Goal: Task Accomplishment & Management: Use online tool/utility

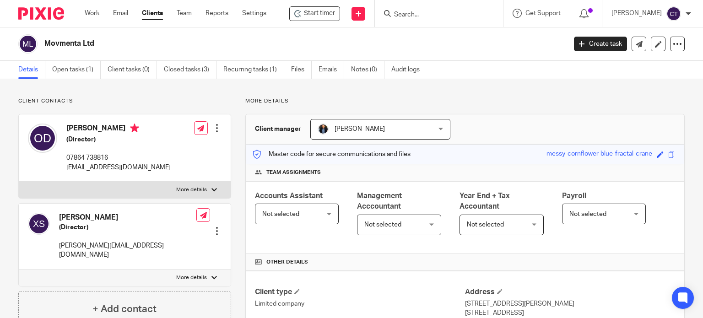
click at [434, 10] on form at bounding box center [441, 13] width 97 height 11
click at [406, 11] on input "Search" at bounding box center [434, 15] width 82 height 8
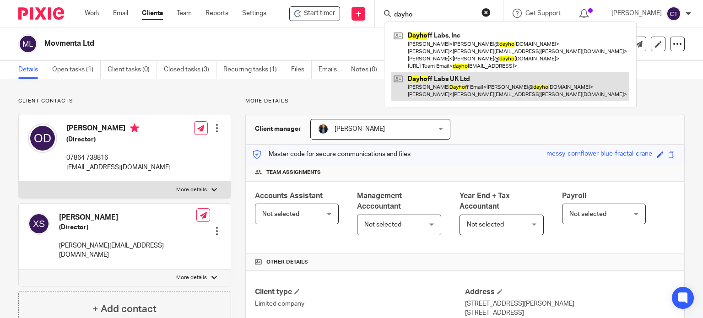
type input "dayho"
click at [415, 87] on link at bounding box center [510, 86] width 238 height 28
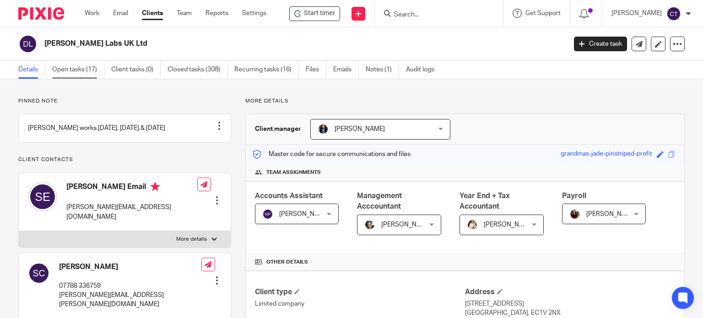
click at [75, 68] on link "Open tasks (17)" at bounding box center [78, 70] width 52 height 18
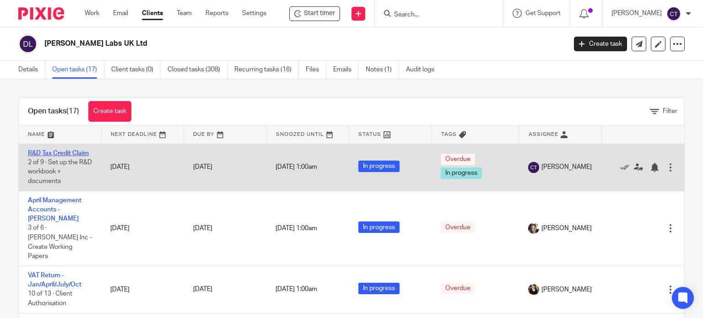
click at [38, 151] on link "R&D Tax Credit Claim" at bounding box center [58, 153] width 61 height 6
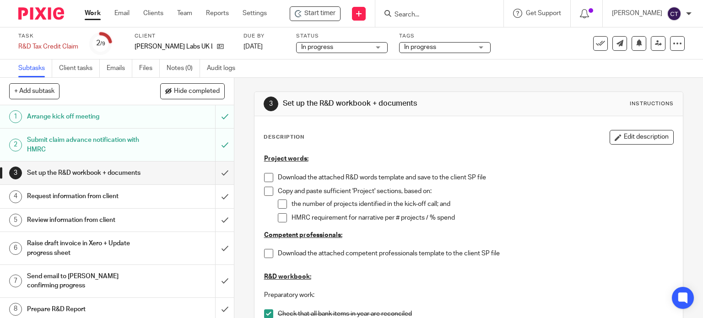
drag, startPoint x: 306, startPoint y: 15, endPoint x: 333, endPoint y: 23, distance: 27.3
click at [307, 15] on span "Start timer" at bounding box center [319, 14] width 31 height 10
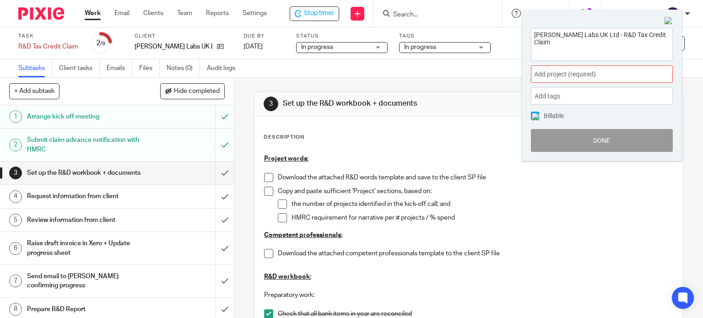
click at [550, 74] on span "Add project (required) :" at bounding box center [591, 75] width 115 height 10
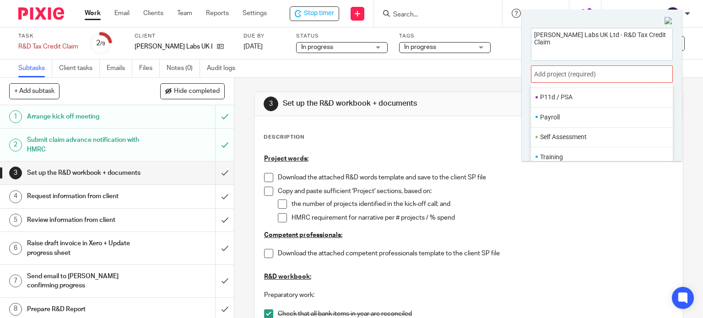
scroll to position [45, 0]
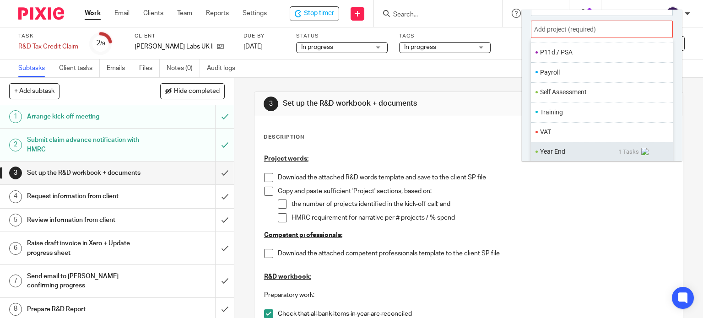
click at [566, 153] on li "Year End" at bounding box center [579, 152] width 78 height 10
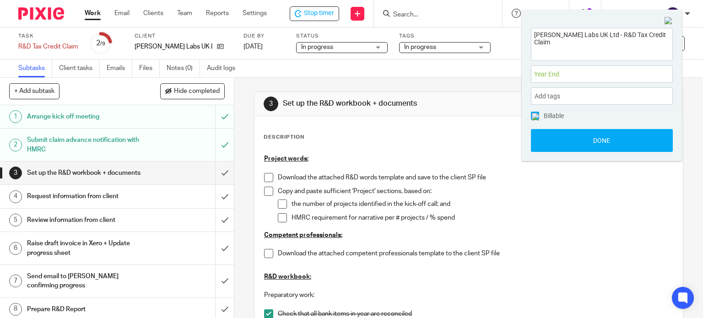
scroll to position [0, 0]
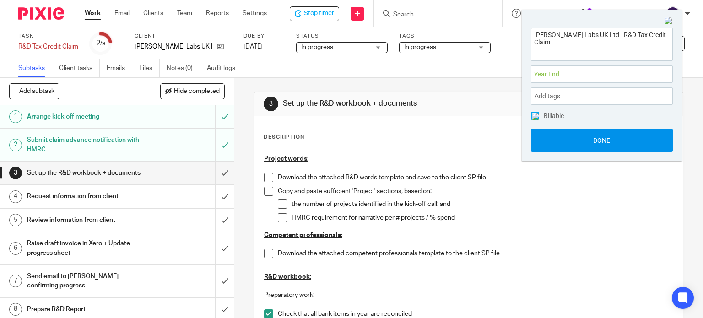
click at [563, 141] on button "Done" at bounding box center [602, 140] width 142 height 23
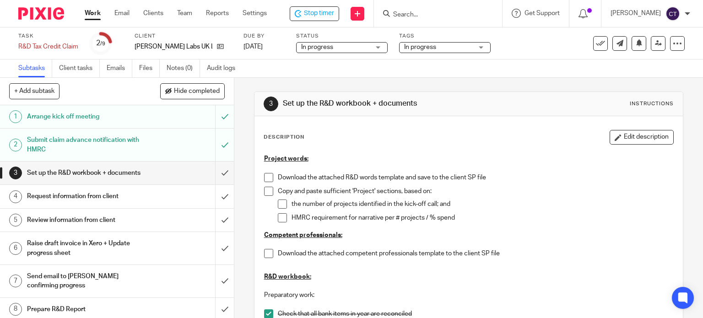
drag, startPoint x: 627, startPoint y: 140, endPoint x: 620, endPoint y: 143, distance: 7.4
click at [627, 140] on button "Edit description" at bounding box center [641, 137] width 64 height 15
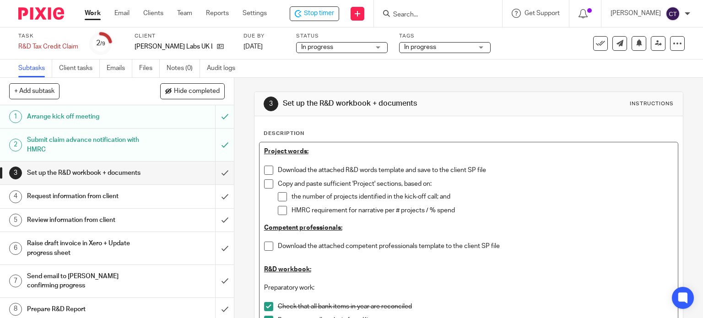
drag, startPoint x: 274, startPoint y: 166, endPoint x: 306, endPoint y: 165, distance: 32.5
click at [274, 166] on li "Download the attached R&D words template and save to the client SP file" at bounding box center [468, 173] width 409 height 14
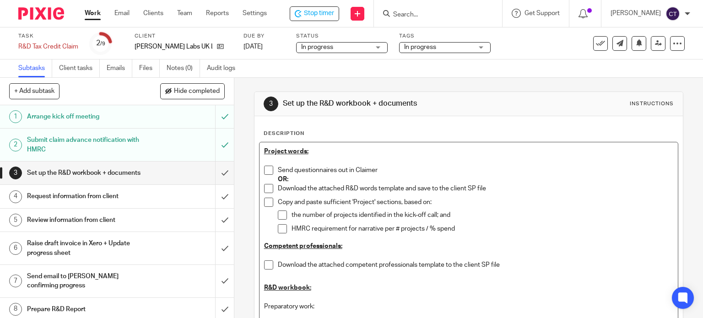
drag, startPoint x: 411, startPoint y: 187, endPoint x: 322, endPoint y: 179, distance: 89.5
click at [410, 187] on p "Download the attached R&D words template and save to the client SP file" at bounding box center [476, 188] width 396 height 9
click at [265, 169] on span at bounding box center [268, 170] width 9 height 9
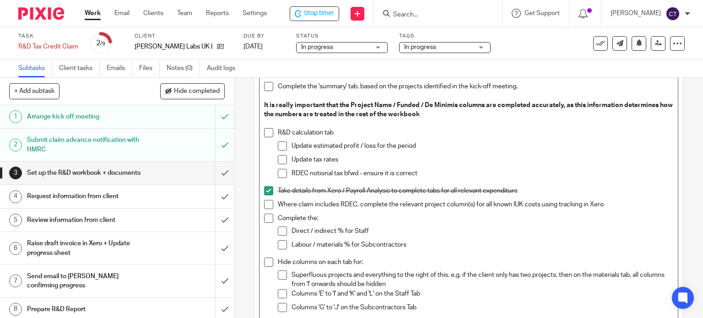
scroll to position [450, 0]
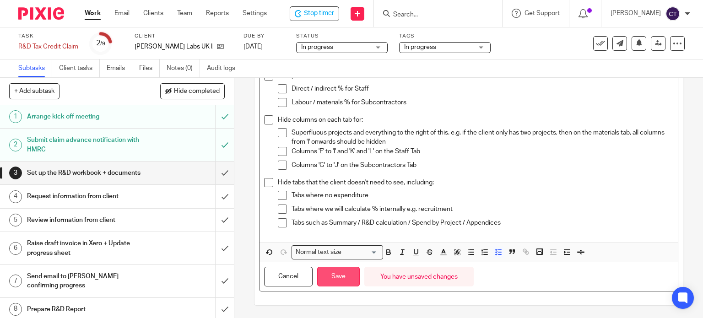
click at [340, 275] on button "Save" at bounding box center [338, 277] width 43 height 20
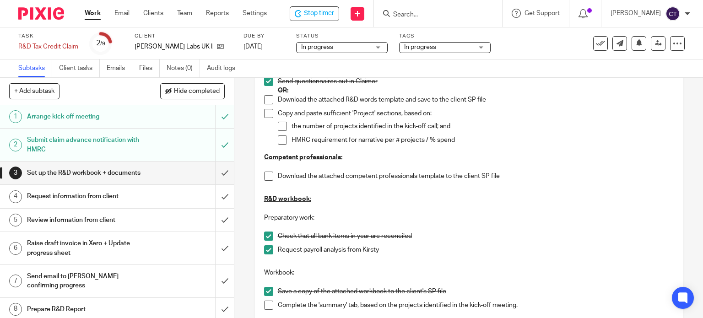
scroll to position [33, 0]
